Goal: Transaction & Acquisition: Download file/media

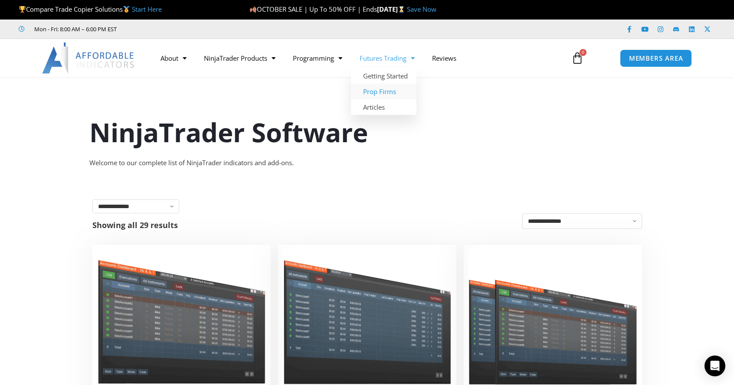
click at [387, 92] on link "Prop Firms" at bounding box center [384, 92] width 66 height 16
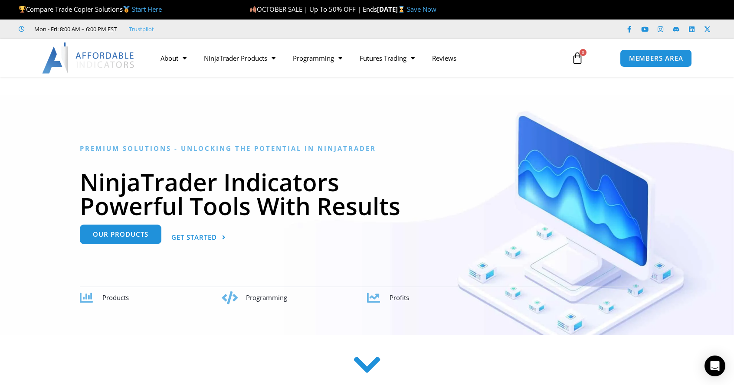
click at [123, 241] on link "Our Products" at bounding box center [121, 235] width 82 height 20
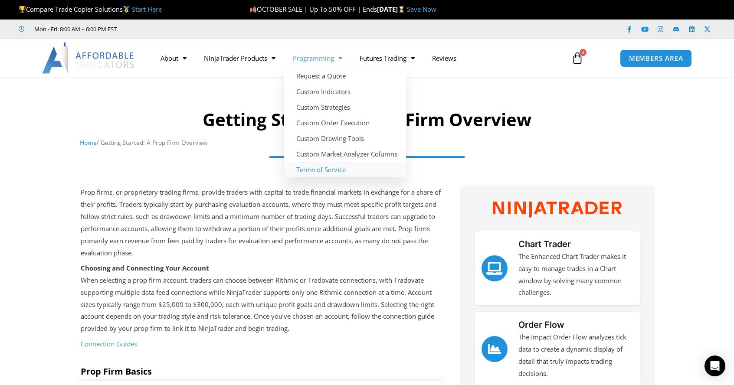
click at [338, 170] on link "Terms of Service" at bounding box center [345, 170] width 122 height 16
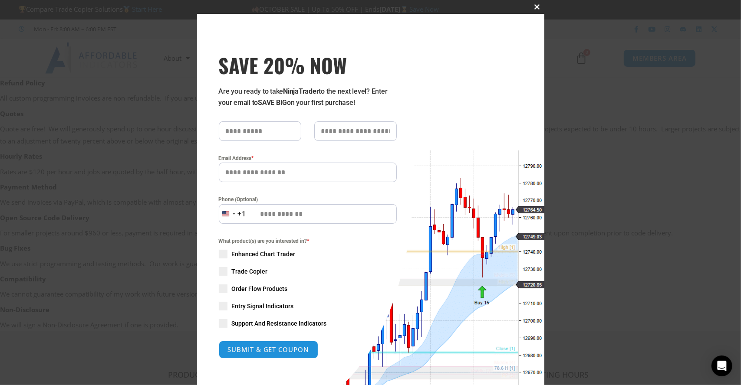
click at [533, 10] on button "Close this module" at bounding box center [537, 7] width 14 height 14
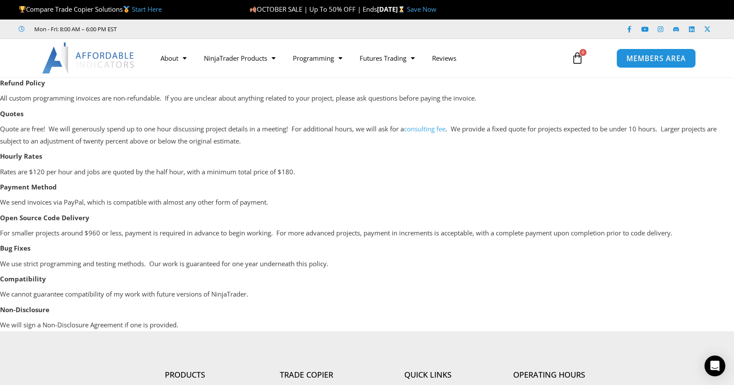
click at [670, 59] on span "MEMBERS AREA" at bounding box center [655, 58] width 59 height 7
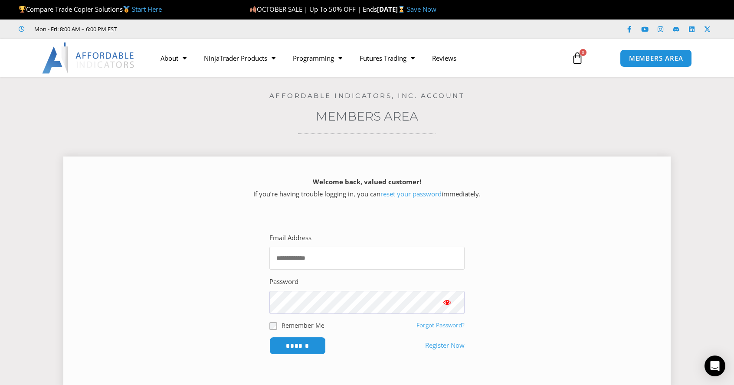
click at [304, 259] on input "Email Address" at bounding box center [366, 258] width 195 height 23
type input "**********"
click at [306, 346] on input "******" at bounding box center [297, 346] width 59 height 19
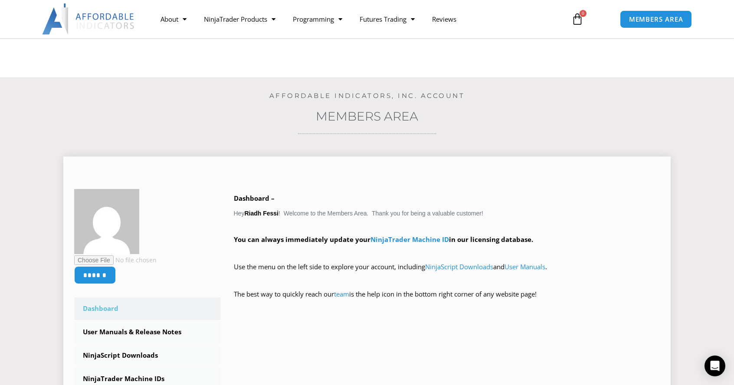
scroll to position [87, 0]
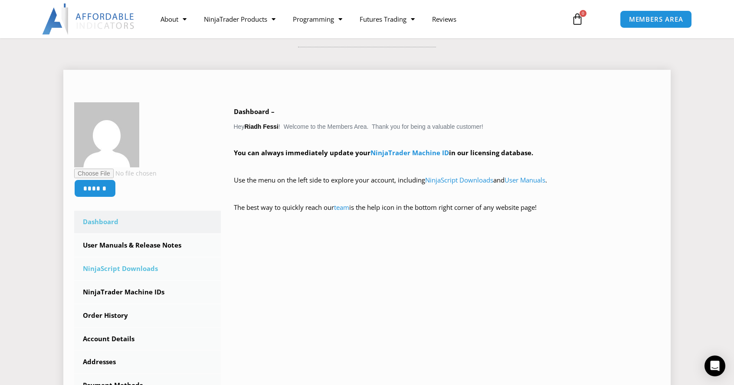
click at [131, 268] on link "NinjaScript Downloads" at bounding box center [147, 269] width 147 height 23
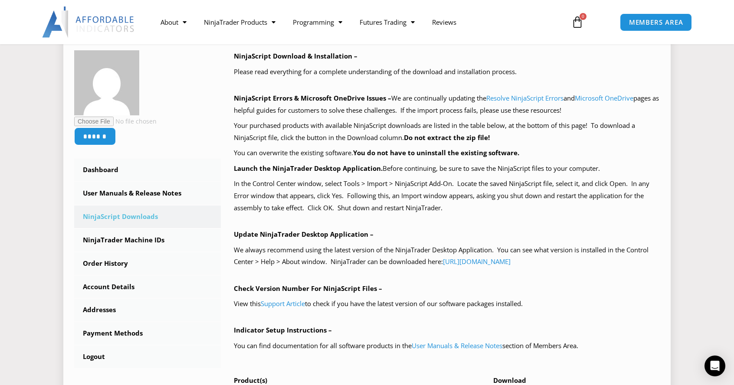
scroll to position [217, 0]
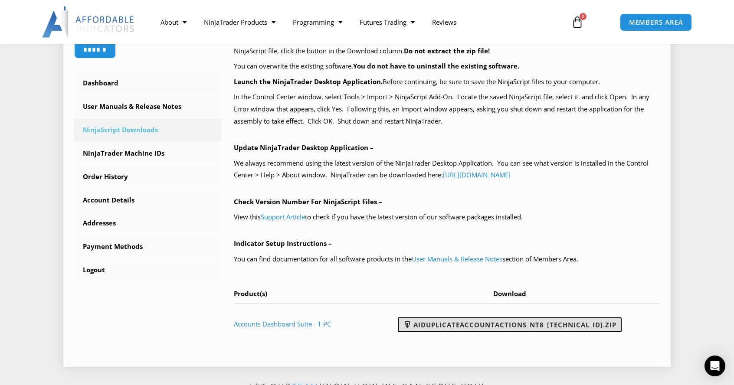
click at [511, 326] on link "AIDuplicateAccountActions_NT8_[TECHNICAL_ID].zip" at bounding box center [510, 325] width 224 height 15
